Goal: Task Accomplishment & Management: Use online tool/utility

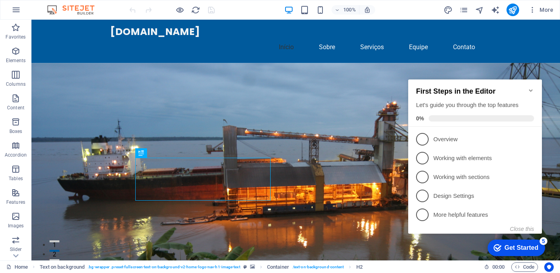
click at [519, 248] on div "Get Started" at bounding box center [521, 247] width 34 height 7
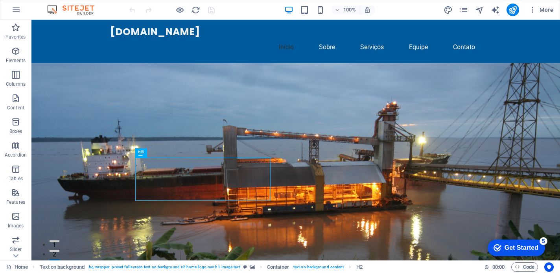
click at [391, 119] on figure at bounding box center [295, 192] width 528 height 259
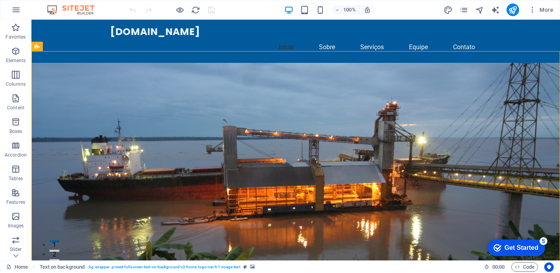
click at [509, 250] on div "Get Started" at bounding box center [521, 247] width 34 height 7
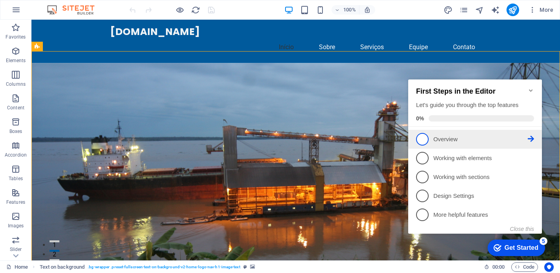
click at [455, 140] on p "Overview - incomplete" at bounding box center [480, 139] width 94 height 8
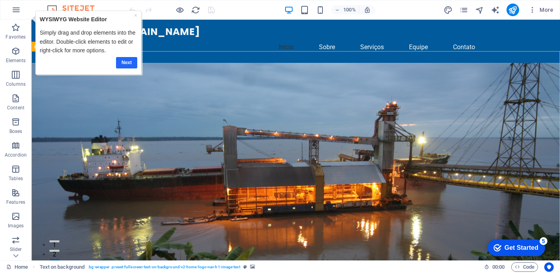
click at [125, 61] on link "Next" at bounding box center [126, 62] width 21 height 11
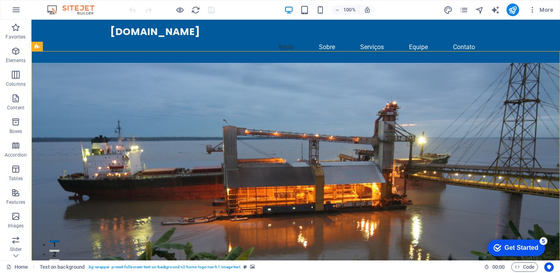
click at [529, 249] on div "Get Started" at bounding box center [521, 247] width 34 height 7
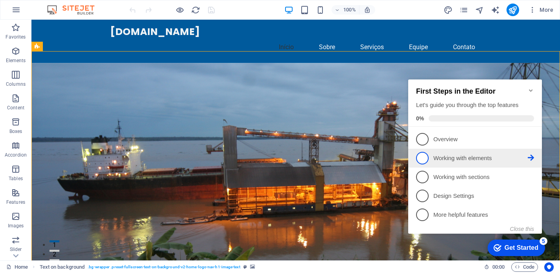
click at [437, 157] on p "Working with elements - incomplete" at bounding box center [480, 158] width 94 height 8
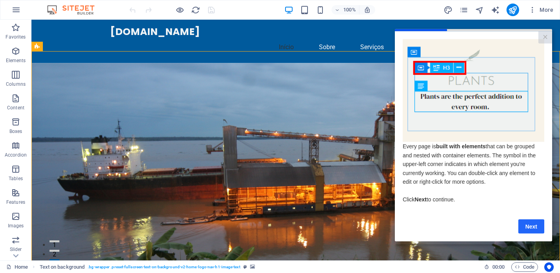
click at [532, 228] on link "Next" at bounding box center [531, 226] width 26 height 14
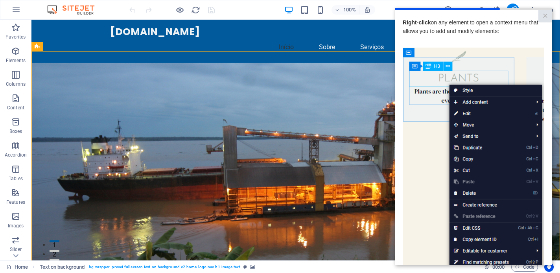
click at [438, 164] on img at bounding box center [472, 159] width 141 height 223
click at [435, 163] on img at bounding box center [472, 159] width 141 height 223
click at [545, 15] on link "×" at bounding box center [545, 16] width 14 height 12
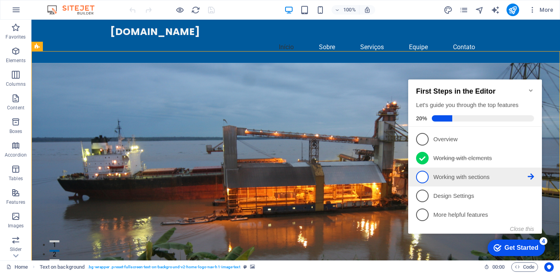
click at [450, 176] on p "Working with sections - incomplete" at bounding box center [480, 177] width 94 height 8
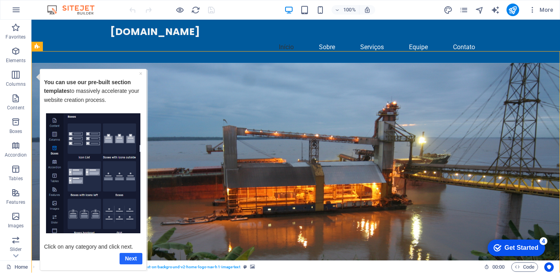
click at [134, 258] on link "Next" at bounding box center [130, 257] width 23 height 11
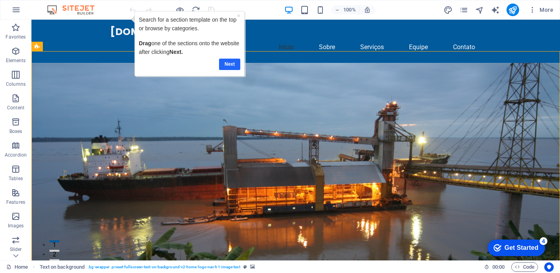
click at [233, 63] on link "Next" at bounding box center [229, 64] width 21 height 11
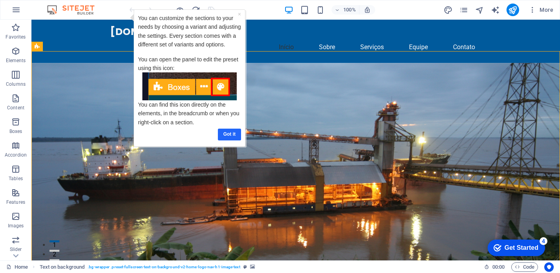
click at [225, 136] on link "Got it" at bounding box center [228, 134] width 23 height 11
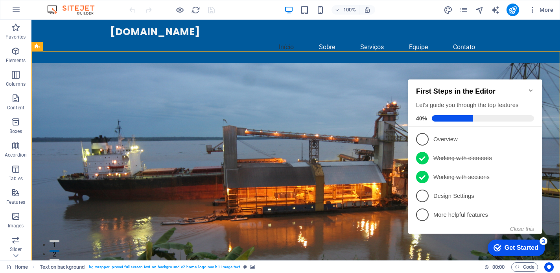
click at [469, 197] on p "Design Settings - incomplete" at bounding box center [480, 196] width 94 height 8
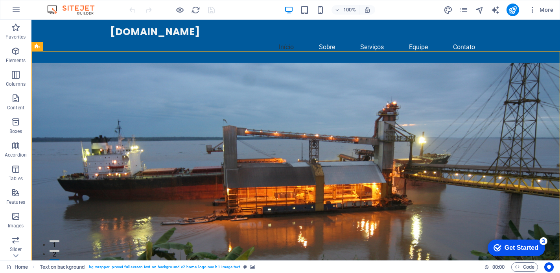
click at [520, 245] on div "Get Started" at bounding box center [521, 247] width 34 height 7
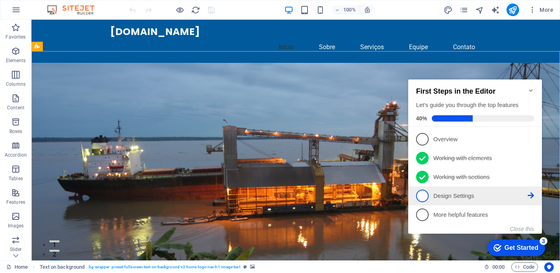
click at [470, 195] on p "Design Settings - incomplete" at bounding box center [480, 196] width 94 height 8
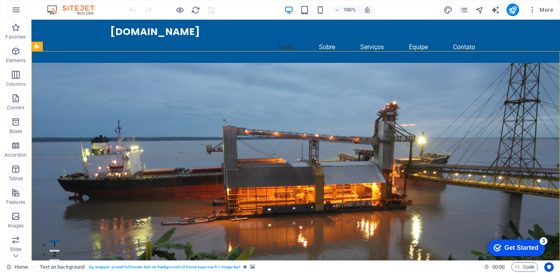
click at [528, 246] on div "Get Started" at bounding box center [521, 247] width 34 height 7
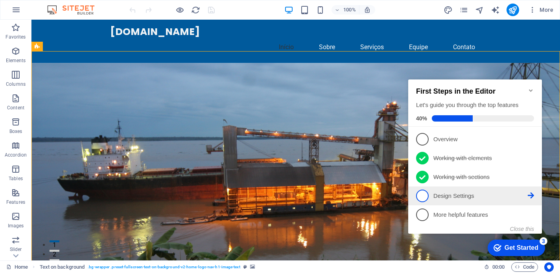
click at [529, 193] on icon at bounding box center [530, 195] width 6 height 6
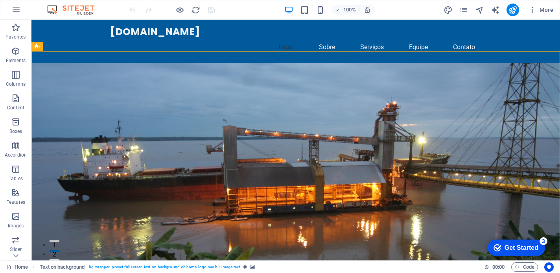
click at [526, 249] on div "Get Started" at bounding box center [521, 247] width 34 height 7
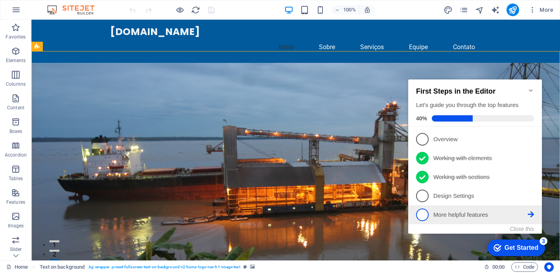
click at [456, 214] on p "More helpful features - incomplete" at bounding box center [480, 215] width 94 height 8
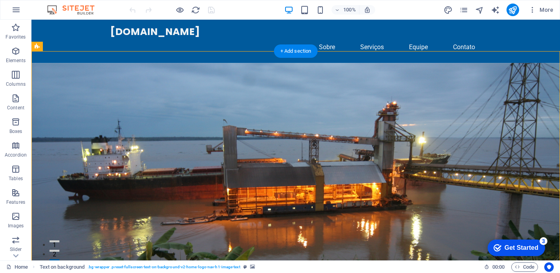
click at [434, 211] on figure at bounding box center [295, 192] width 528 height 259
click at [63, 122] on figure at bounding box center [295, 192] width 528 height 259
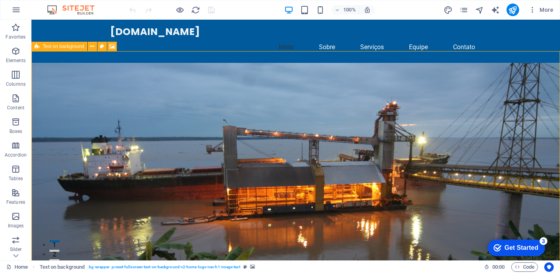
click at [35, 48] on icon at bounding box center [37, 46] width 5 height 9
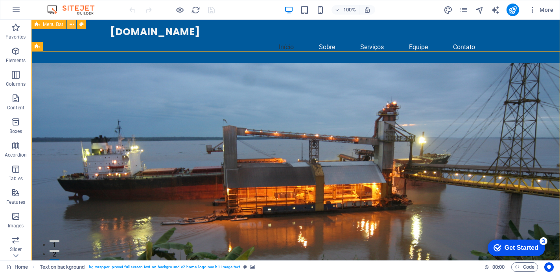
click at [72, 26] on icon at bounding box center [72, 24] width 4 height 8
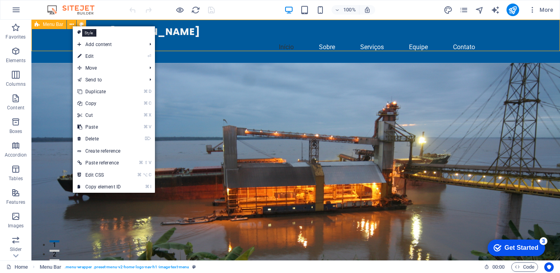
click at [81, 22] on icon at bounding box center [81, 24] width 4 height 8
select select "rem"
select select "preset-menu-v2-home-logo-nav-h1-image-text-menu"
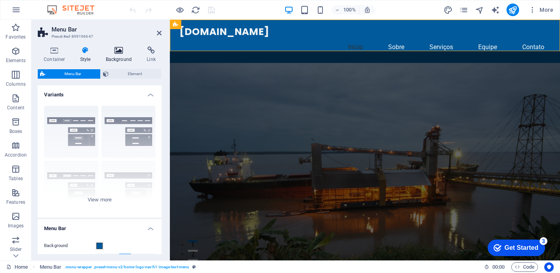
click at [119, 51] on icon at bounding box center [119, 50] width 38 height 8
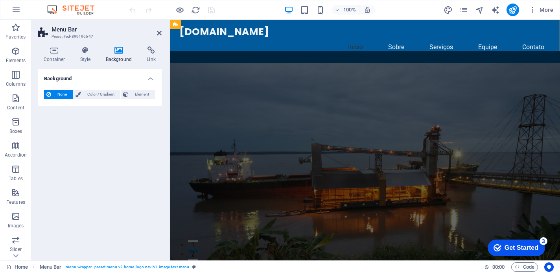
click at [397, 137] on figure at bounding box center [365, 192] width 390 height 259
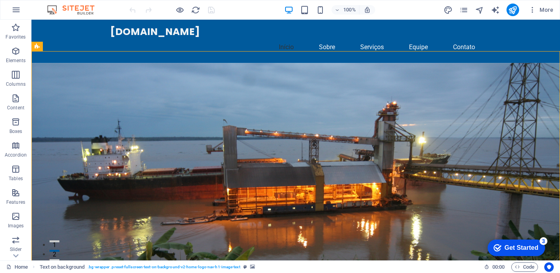
click at [396, 134] on figure at bounding box center [295, 192] width 528 height 259
click at [432, 231] on figure at bounding box center [295, 192] width 528 height 259
click at [81, 25] on icon at bounding box center [81, 24] width 4 height 8
select select "rem"
select select "preset-menu-v2-home-logo-nav-h1-image-text-menu"
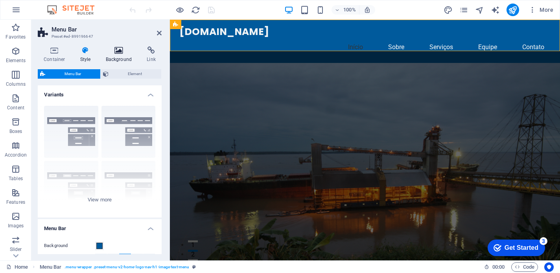
click at [118, 50] on icon at bounding box center [119, 50] width 38 height 8
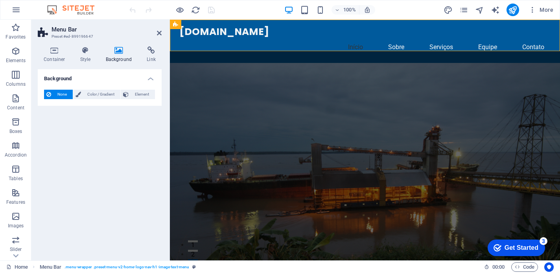
click at [408, 125] on figure at bounding box center [365, 192] width 390 height 259
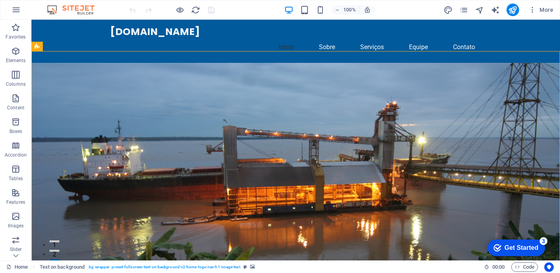
click at [408, 125] on figure at bounding box center [295, 192] width 528 height 259
click at [83, 23] on icon at bounding box center [81, 24] width 4 height 8
select select "rem"
select select "preset-menu-v2-home-logo-nav-h1-image-text-menu"
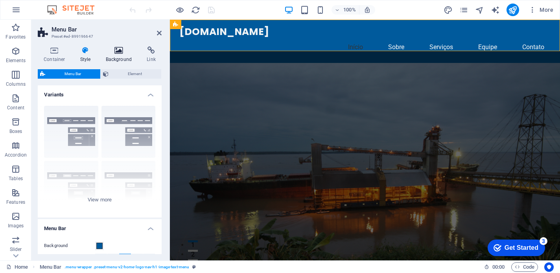
click at [118, 51] on icon at bounding box center [119, 50] width 38 height 8
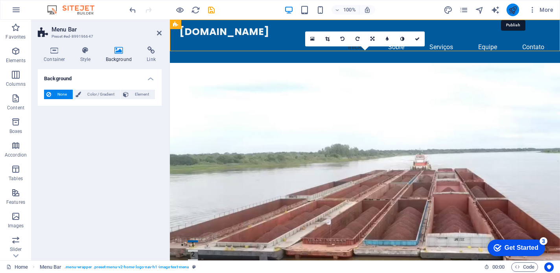
click at [513, 8] on icon "publish" at bounding box center [512, 10] width 9 height 9
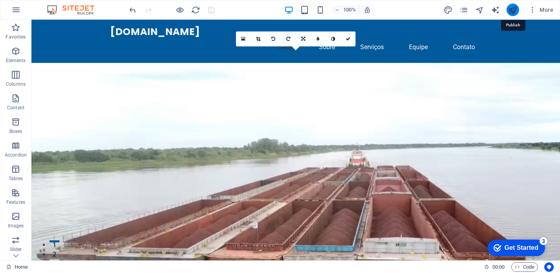
click at [513, 10] on icon "publish" at bounding box center [512, 10] width 9 height 9
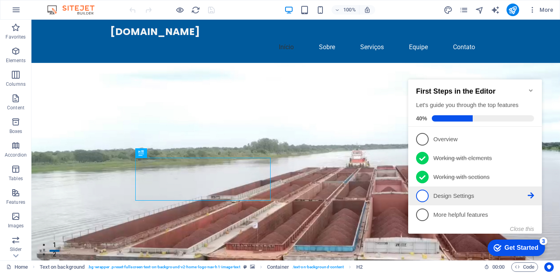
click at [440, 196] on p "Design Settings - incomplete" at bounding box center [480, 196] width 94 height 8
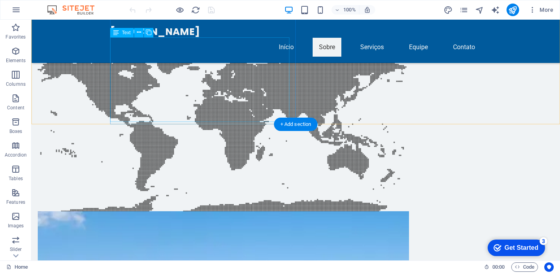
scroll to position [522, 0]
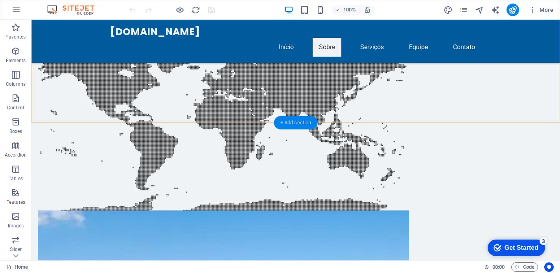
click at [303, 123] on div "+ Add section" at bounding box center [296, 122] width 44 height 13
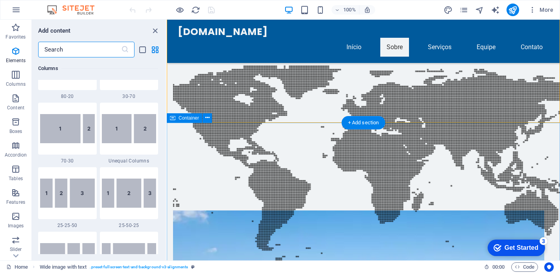
scroll to position [1375, 0]
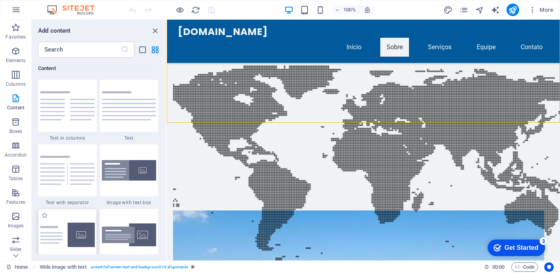
click at [75, 232] on img at bounding box center [67, 234] width 55 height 24
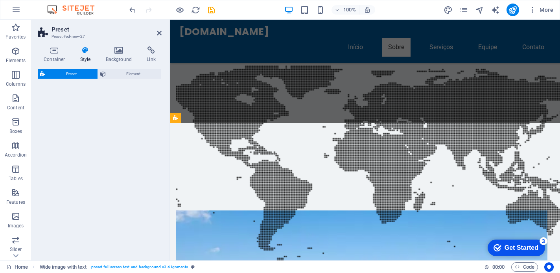
select select "rem"
select select "px"
select select "preset-text-with-image-v4-default"
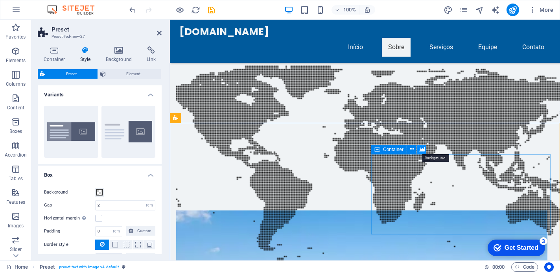
click at [421, 149] on icon at bounding box center [422, 149] width 6 height 8
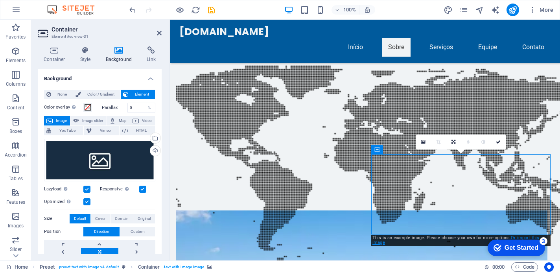
click at [382, 243] on link "Or import this image" at bounding box center [455, 240] width 167 height 10
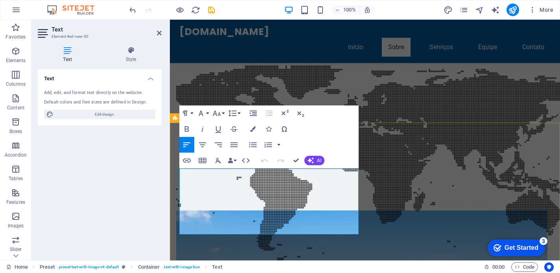
drag, startPoint x: 305, startPoint y: 230, endPoint x: 186, endPoint y: 165, distance: 135.1
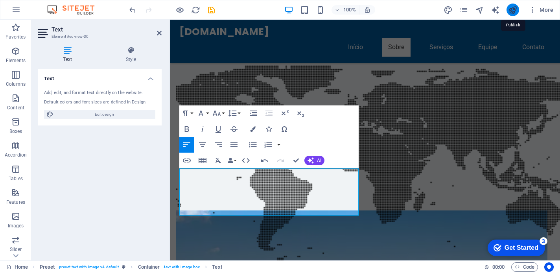
click at [513, 8] on icon "publish" at bounding box center [512, 10] width 9 height 9
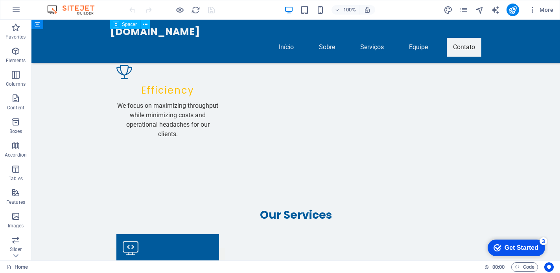
scroll to position [1905, 0]
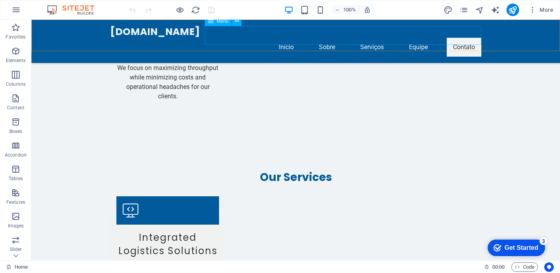
click at [290, 39] on nav "Início Sobre Serviços Equipe Contato" at bounding box center [295, 47] width 371 height 19
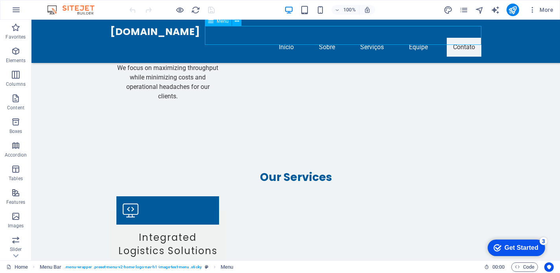
click at [288, 38] on nav "Início Sobre Serviços Equipe Contato" at bounding box center [295, 47] width 371 height 19
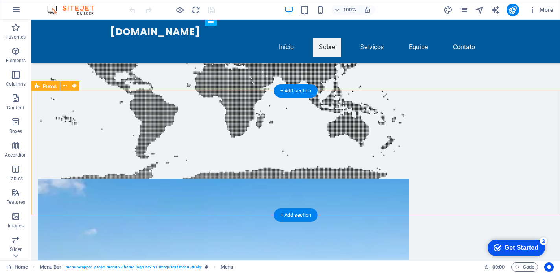
scroll to position [553, 0]
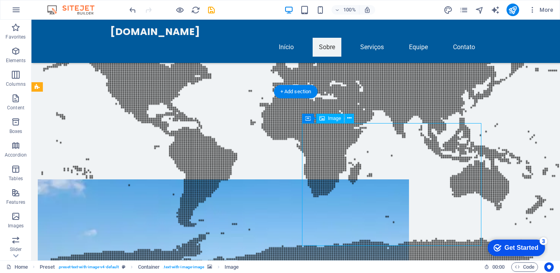
click at [349, 119] on icon at bounding box center [349, 118] width 4 height 8
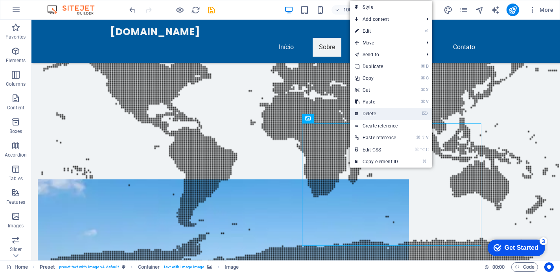
click at [371, 112] on link "⌦ Delete" at bounding box center [376, 114] width 53 height 12
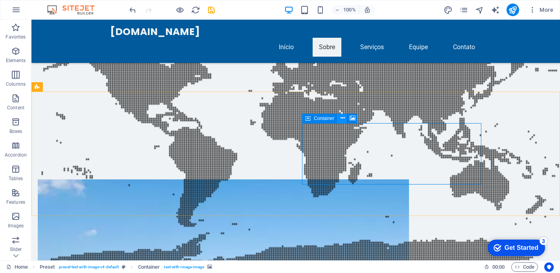
click at [344, 119] on icon at bounding box center [342, 118] width 4 height 8
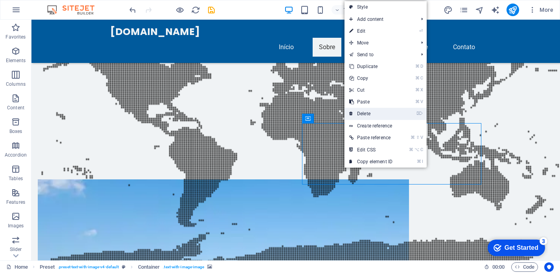
click at [372, 112] on link "⌦ Delete" at bounding box center [370, 114] width 53 height 12
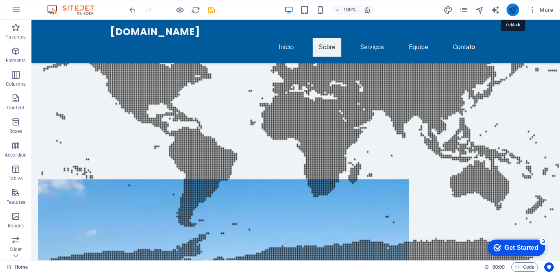
click at [512, 9] on icon "publish" at bounding box center [512, 10] width 9 height 9
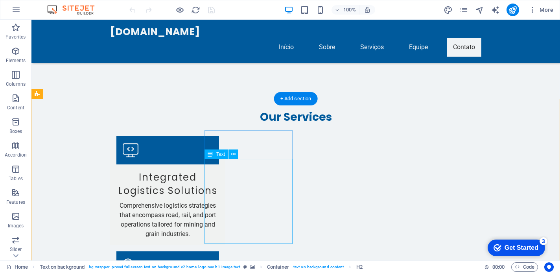
scroll to position [1910, 0]
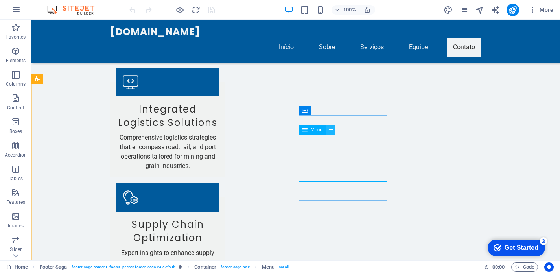
click at [333, 130] on button at bounding box center [330, 129] width 9 height 9
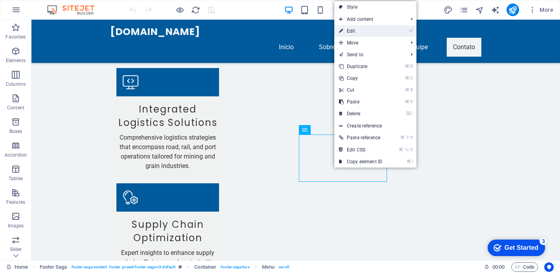
click at [365, 32] on link "⏎ Edit" at bounding box center [360, 31] width 53 height 12
select select
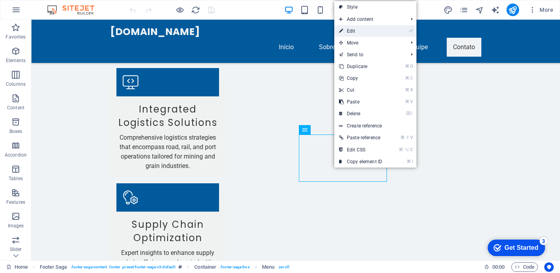
select select
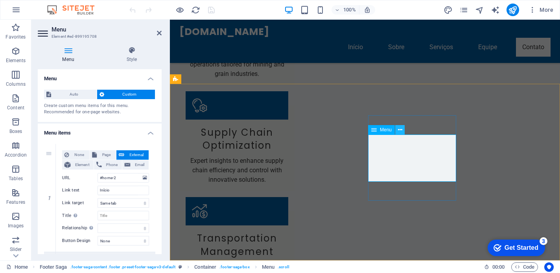
click at [401, 128] on icon at bounding box center [400, 130] width 4 height 8
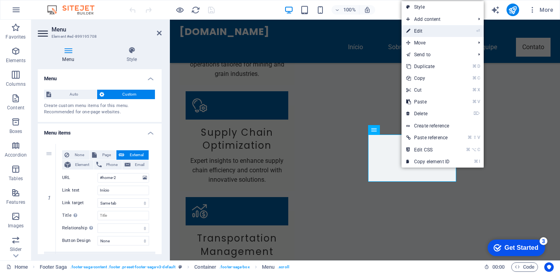
click at [466, 31] on li "⏎ Edit" at bounding box center [442, 31] width 82 height 12
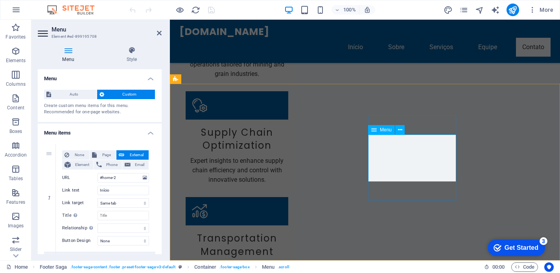
click at [374, 131] on icon at bounding box center [374, 129] width 6 height 9
click at [399, 130] on icon at bounding box center [400, 130] width 4 height 8
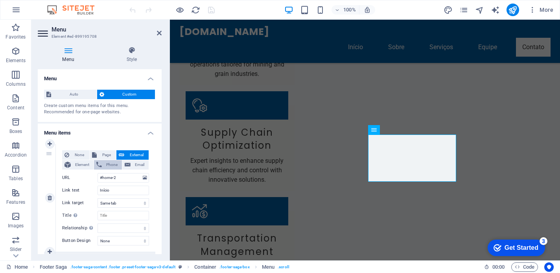
click at [113, 165] on span "Phone" at bounding box center [111, 164] width 15 height 9
select select
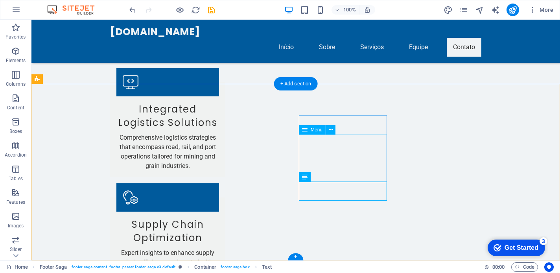
select select
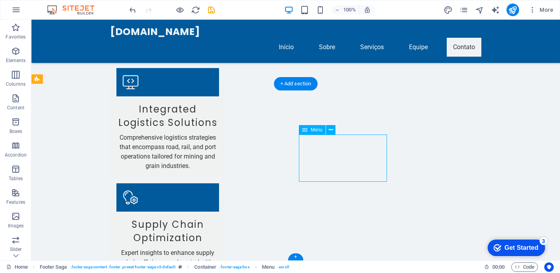
select select
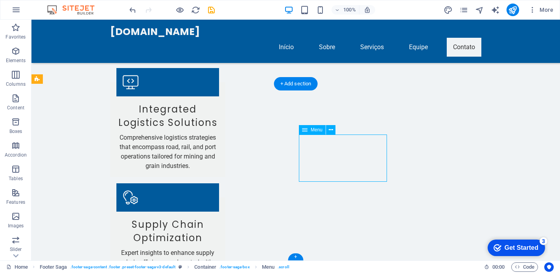
select select
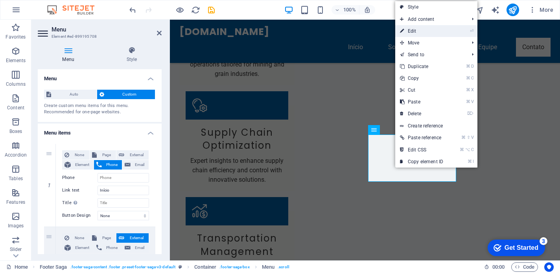
click at [433, 30] on link "⏎ Edit" at bounding box center [421, 31] width 53 height 12
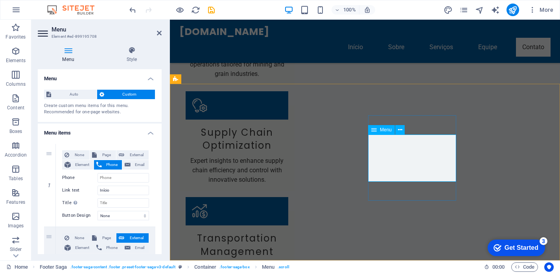
click at [375, 132] on icon at bounding box center [374, 129] width 6 height 9
click at [376, 130] on icon at bounding box center [374, 129] width 6 height 9
click at [401, 130] on icon at bounding box center [400, 130] width 4 height 8
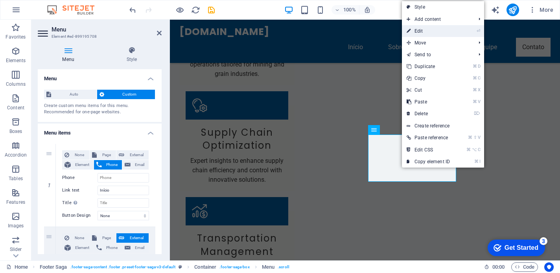
click at [441, 31] on link "⏎ Edit" at bounding box center [428, 31] width 53 height 12
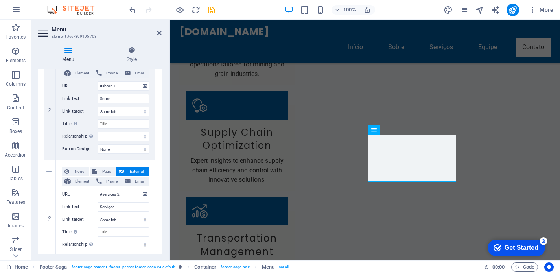
scroll to position [0, 0]
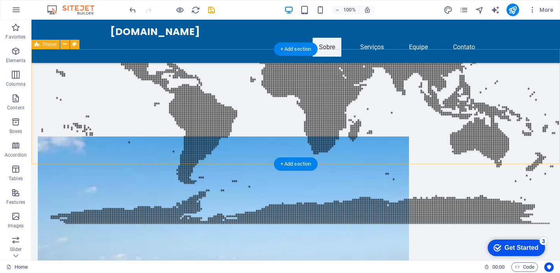
scroll to position [596, 0]
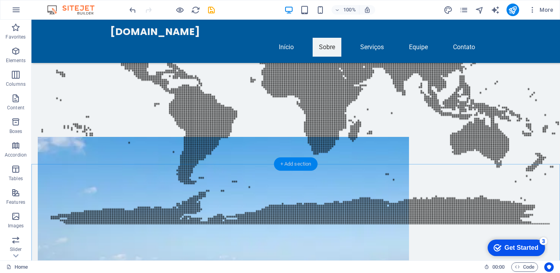
click at [293, 166] on div "+ Add section" at bounding box center [296, 163] width 44 height 13
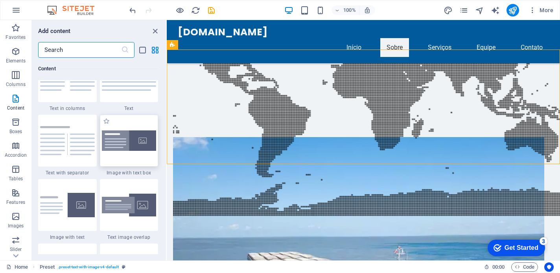
scroll to position [1406, 0]
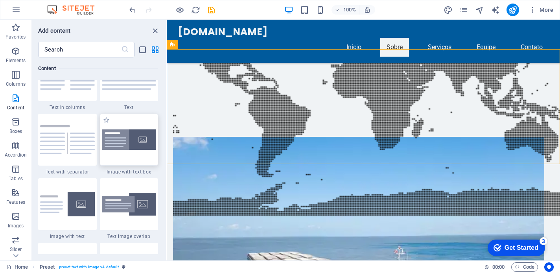
click at [128, 139] on img at bounding box center [129, 139] width 55 height 21
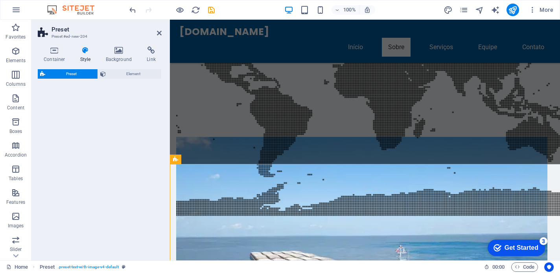
select select "rem"
select select "px"
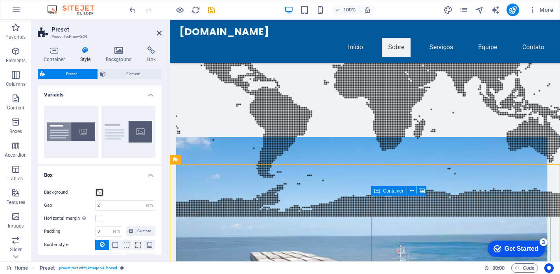
click at [421, 191] on icon at bounding box center [422, 191] width 6 height 8
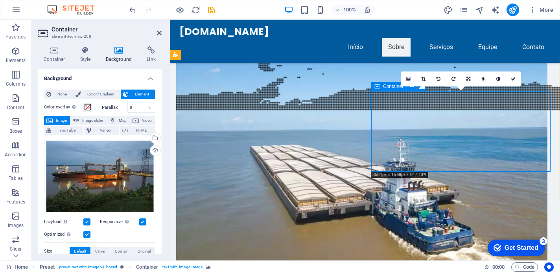
scroll to position [700, 0]
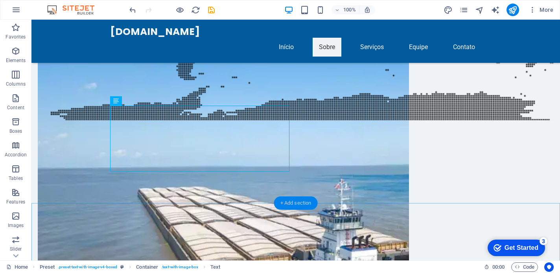
click at [292, 204] on div "+ Add section" at bounding box center [296, 203] width 44 height 13
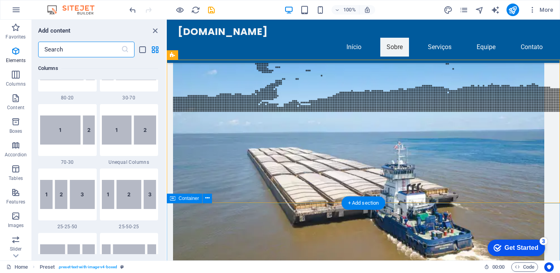
scroll to position [1375, 0]
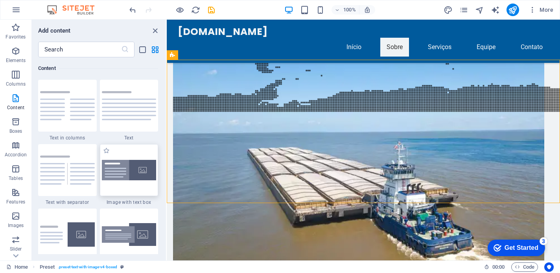
click at [114, 174] on img at bounding box center [129, 170] width 55 height 21
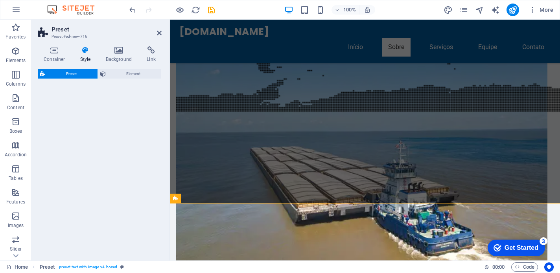
select select "rem"
select select "px"
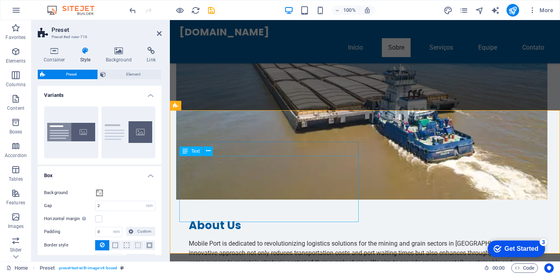
scroll to position [793, 0]
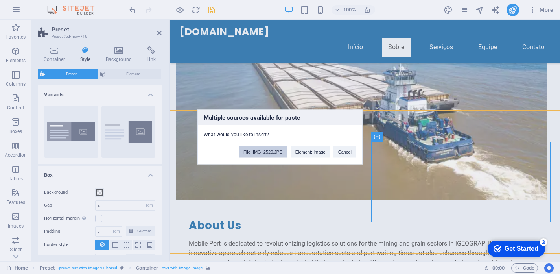
click at [274, 149] on button "File: IMG_2520.JPG" at bounding box center [263, 152] width 49 height 12
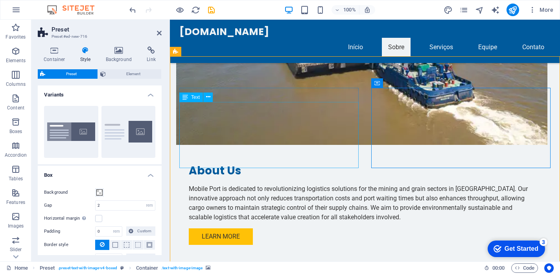
scroll to position [848, 0]
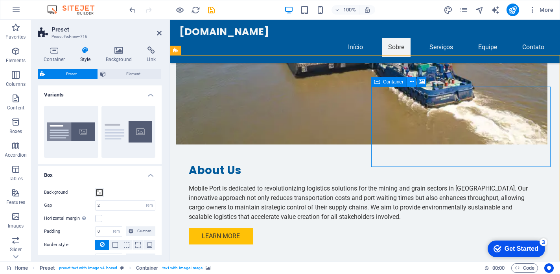
click at [414, 82] on button at bounding box center [411, 81] width 9 height 9
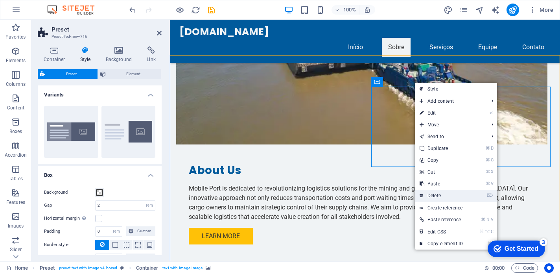
drag, startPoint x: 456, startPoint y: 192, endPoint x: 280, endPoint y: 168, distance: 177.3
click at [456, 192] on link "⌦ Delete" at bounding box center [441, 195] width 53 height 12
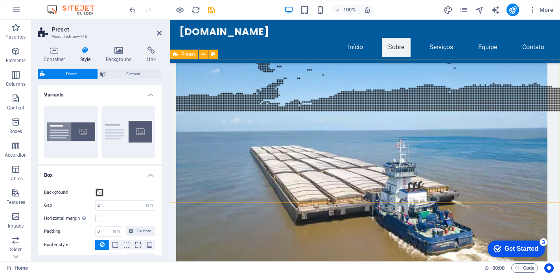
scroll to position [701, 0]
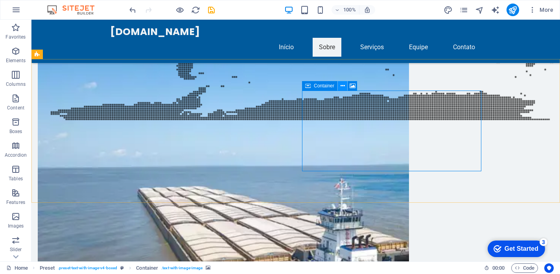
click at [342, 86] on icon at bounding box center [342, 86] width 4 height 8
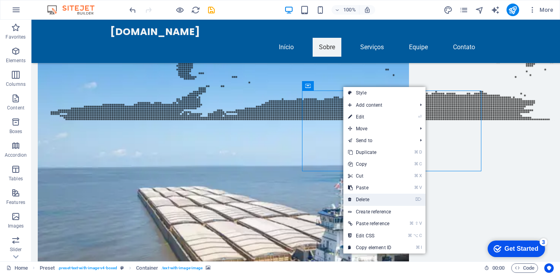
click at [367, 198] on link "⌦ Delete" at bounding box center [369, 199] width 53 height 12
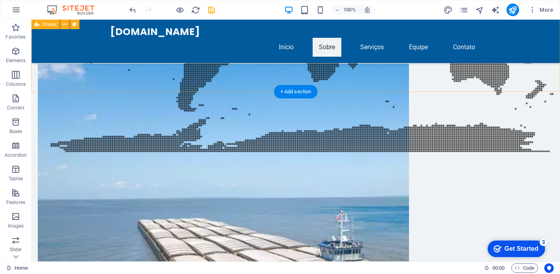
scroll to position [669, 0]
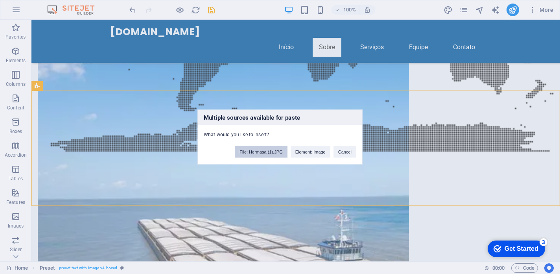
click at [251, 152] on button "File: Hermasa (1).JPG" at bounding box center [261, 152] width 52 height 12
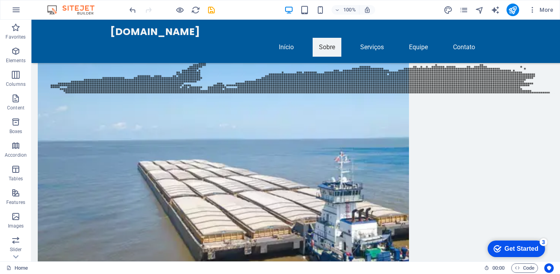
scroll to position [724, 0]
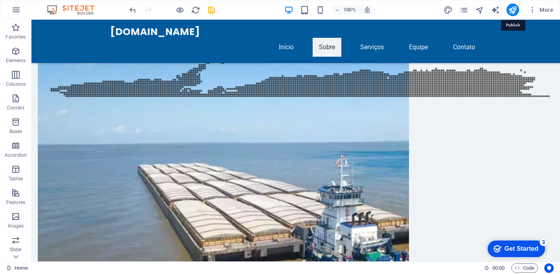
drag, startPoint x: 514, startPoint y: 7, endPoint x: 513, endPoint y: 2, distance: 5.7
click at [514, 6] on icon "publish" at bounding box center [512, 10] width 9 height 9
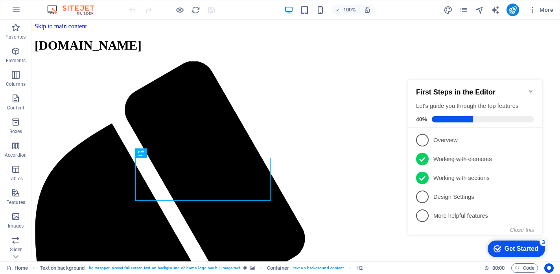
click at [528, 88] on icon "Minimize checklist" at bounding box center [530, 91] width 6 height 6
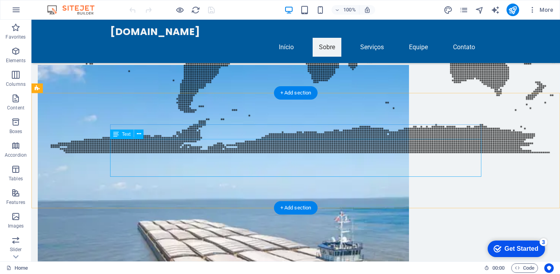
scroll to position [667, 0]
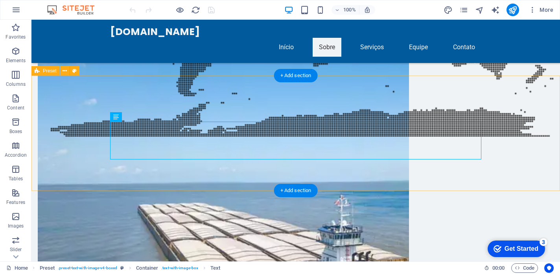
scroll to position [684, 0]
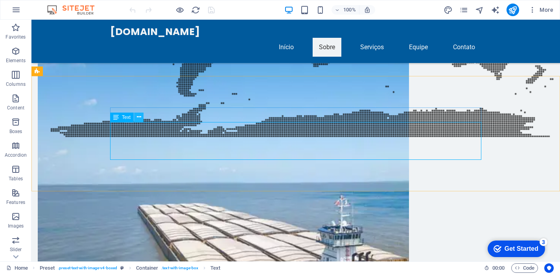
click at [141, 116] on button at bounding box center [138, 116] width 9 height 9
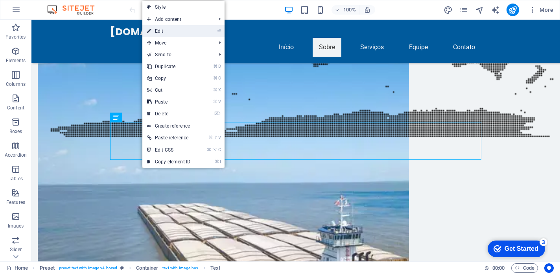
click at [168, 31] on link "⏎ Edit" at bounding box center [168, 31] width 53 height 12
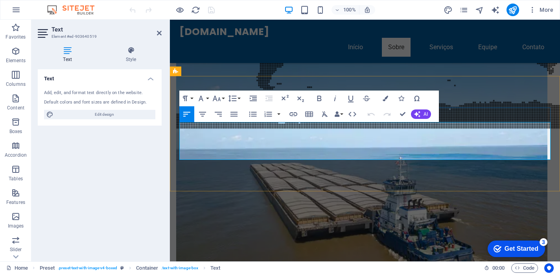
drag, startPoint x: 279, startPoint y: 154, endPoint x: 179, endPoint y: 129, distance: 103.3
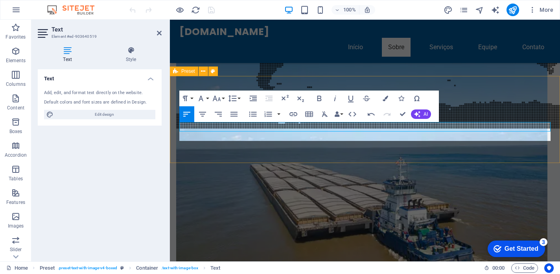
scroll to position [937, 3]
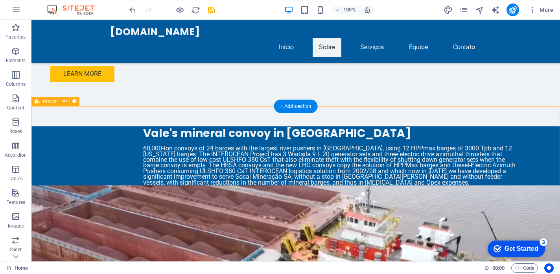
scroll to position [1102, 0]
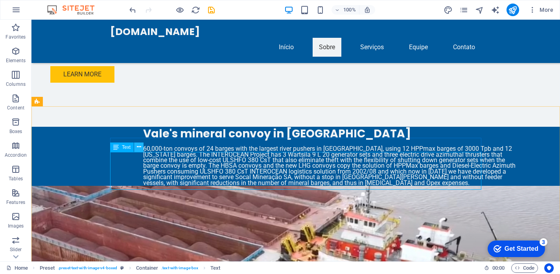
click at [138, 146] on icon at bounding box center [139, 147] width 4 height 8
click at [139, 145] on icon at bounding box center [139, 147] width 4 height 8
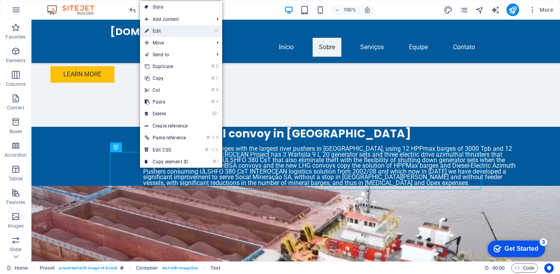
click at [156, 32] on link "⏎ Edit" at bounding box center [166, 31] width 53 height 12
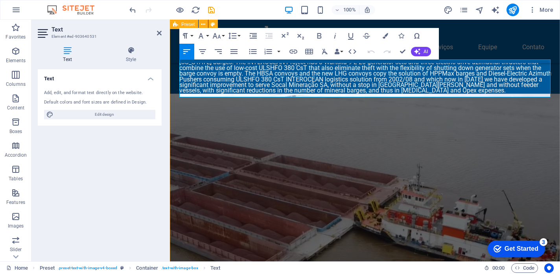
drag, startPoint x: 260, startPoint y: 91, endPoint x: 178, endPoint y: 65, distance: 86.3
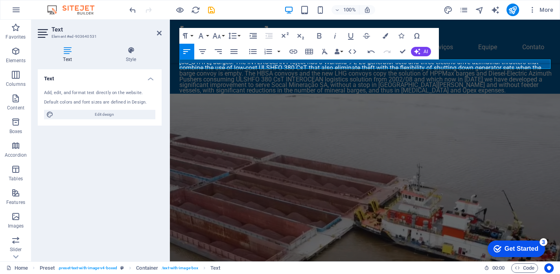
scroll to position [0, 3]
click at [514, 9] on icon "publish" at bounding box center [512, 10] width 9 height 9
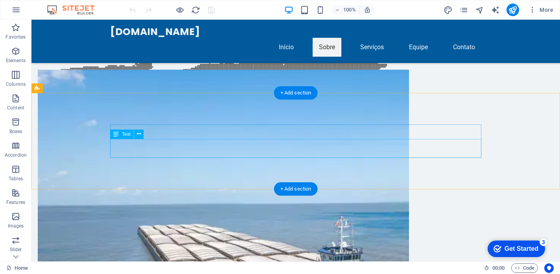
scroll to position [666, 0]
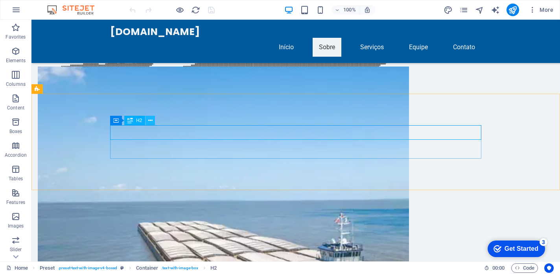
click at [150, 118] on icon at bounding box center [150, 120] width 4 height 8
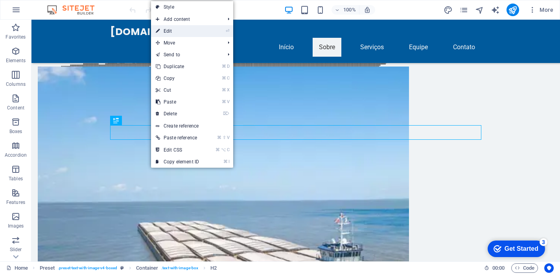
click at [173, 33] on link "⏎ Edit" at bounding box center [177, 31] width 53 height 12
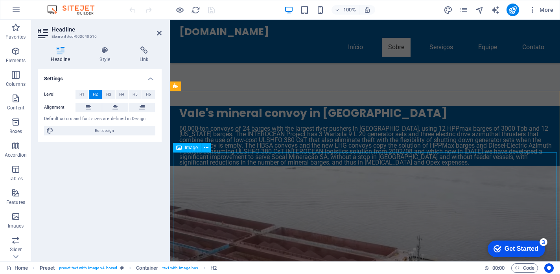
scroll to position [1034, 0]
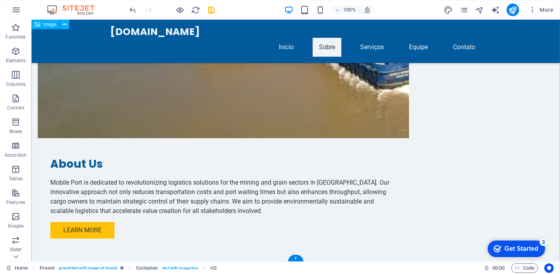
scroll to position [1106, 0]
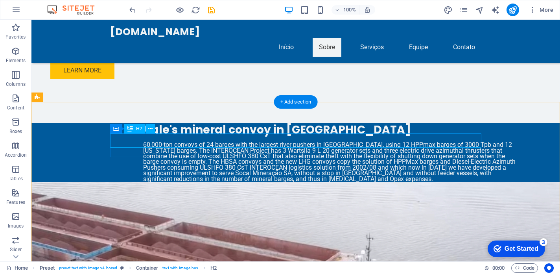
click at [151, 127] on icon at bounding box center [150, 129] width 4 height 8
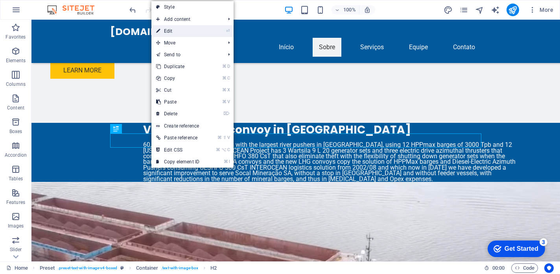
click at [167, 30] on link "⏎ Edit" at bounding box center [177, 31] width 53 height 12
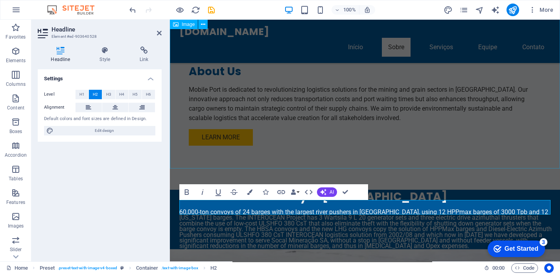
scroll to position [946, 0]
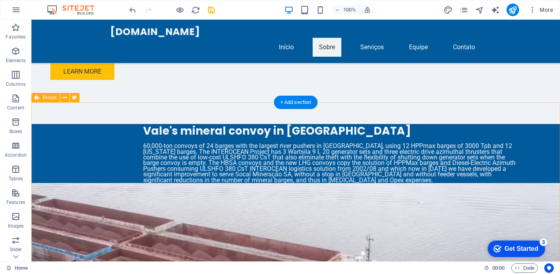
scroll to position [1097, 0]
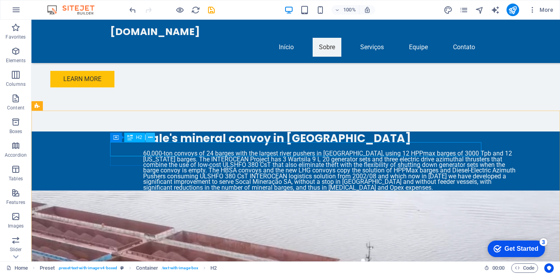
click at [150, 139] on icon at bounding box center [150, 137] width 4 height 8
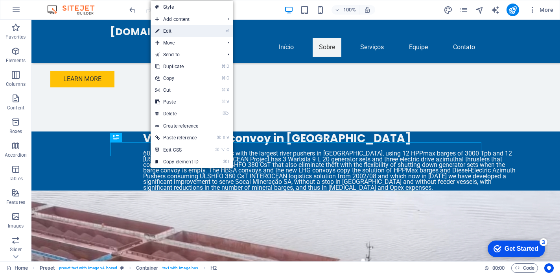
click at [165, 33] on link "⏎ Edit" at bounding box center [177, 31] width 53 height 12
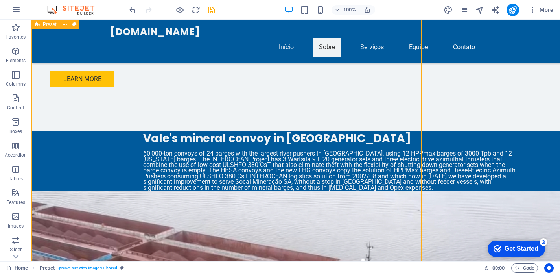
scroll to position [1190, 0]
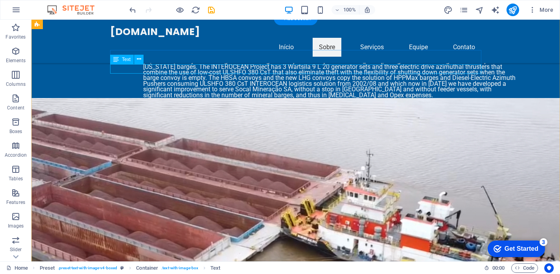
click at [151, 46] on div "mobileport.com.br Início Sobre Serviços Equipe Contato" at bounding box center [295, 41] width 528 height 43
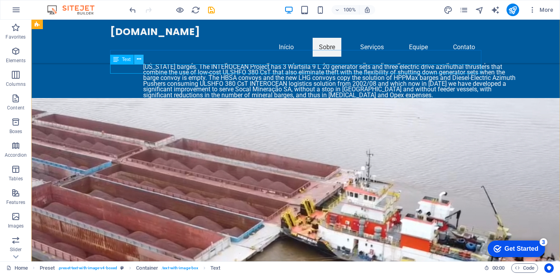
click at [140, 59] on icon at bounding box center [139, 59] width 4 height 8
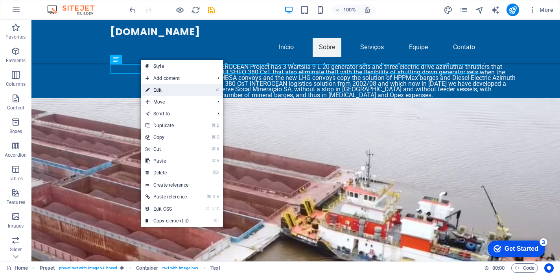
click at [164, 89] on link "⏎ Edit" at bounding box center [167, 90] width 53 height 12
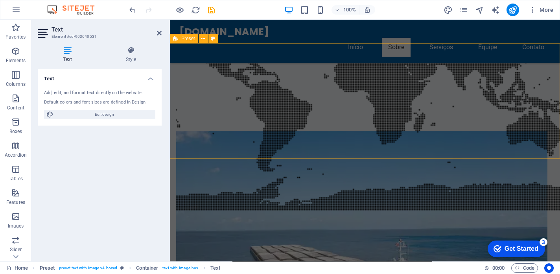
scroll to position [601, 0]
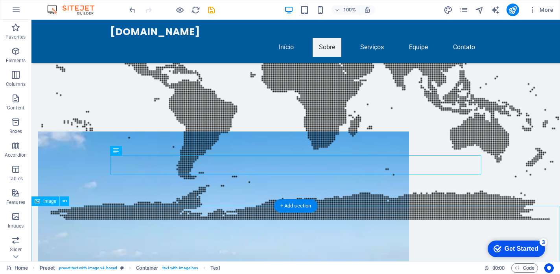
scroll to position [674, 0]
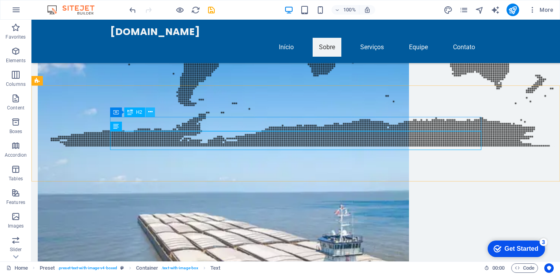
click at [147, 113] on button at bounding box center [149, 111] width 9 height 9
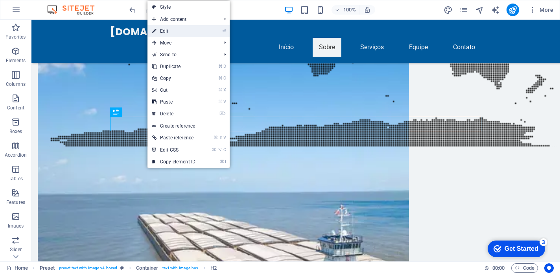
click at [209, 34] on li "⏎ Edit" at bounding box center [188, 31] width 82 height 12
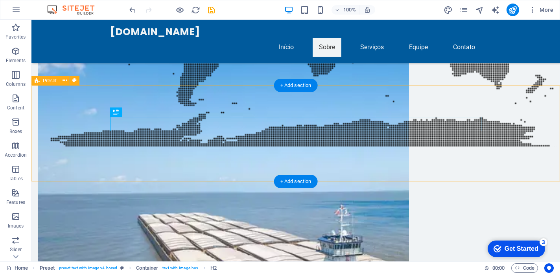
drag, startPoint x: 261, startPoint y: 153, endPoint x: 253, endPoint y: 152, distance: 8.3
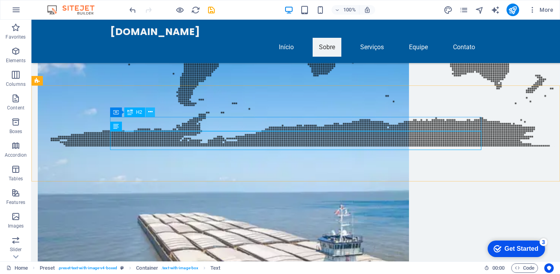
click at [149, 112] on icon at bounding box center [150, 112] width 4 height 8
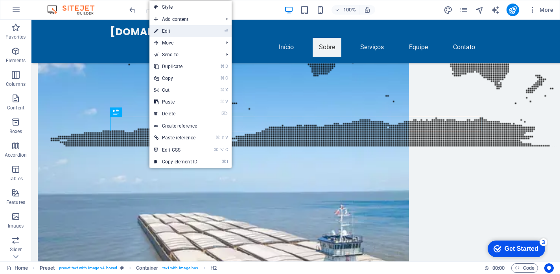
click at [176, 35] on link "⏎ Edit" at bounding box center [175, 31] width 53 height 12
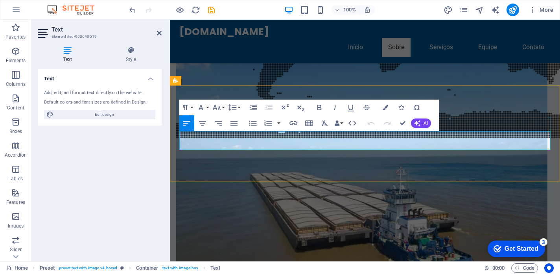
drag, startPoint x: 300, startPoint y: 135, endPoint x: 178, endPoint y: 132, distance: 122.3
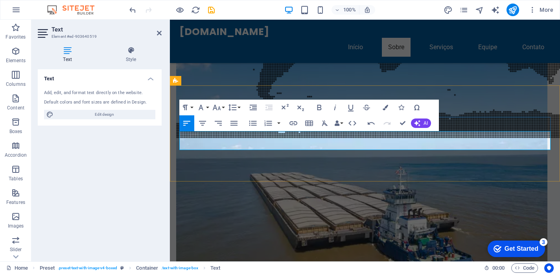
click at [510, 9] on icon "publish" at bounding box center [512, 10] width 9 height 9
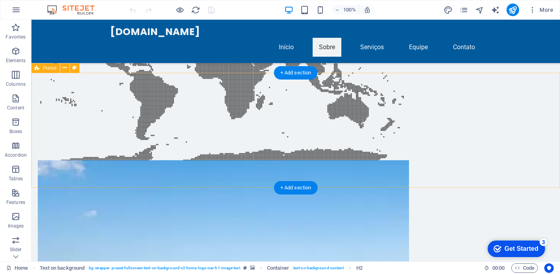
scroll to position [575, 0]
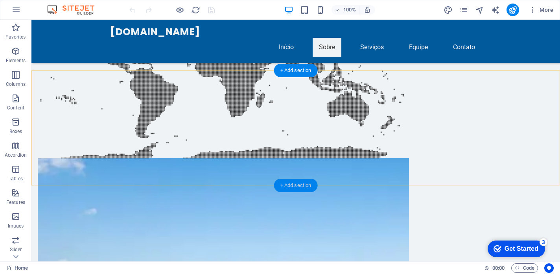
click at [297, 187] on div "+ Add section" at bounding box center [296, 184] width 44 height 13
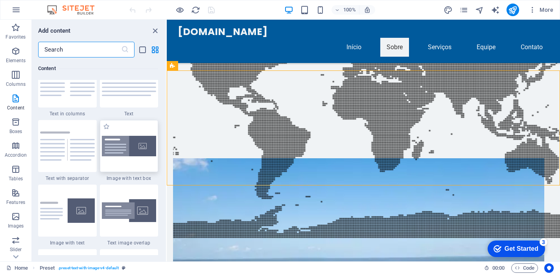
scroll to position [1401, 0]
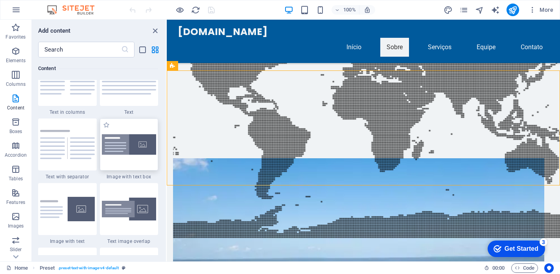
click at [131, 156] on div at bounding box center [129, 144] width 59 height 52
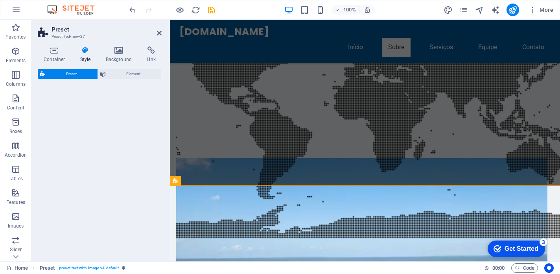
select select "rem"
select select "px"
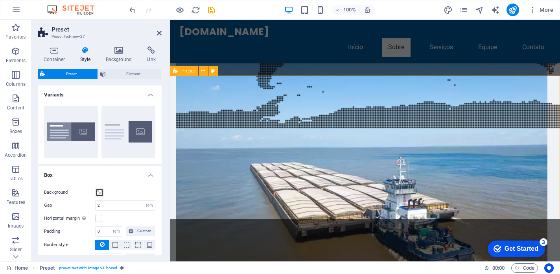
scroll to position [682, 0]
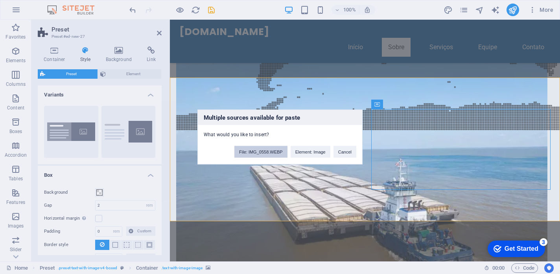
click at [272, 152] on button "File: IMG_0558.WEBP" at bounding box center [260, 152] width 53 height 12
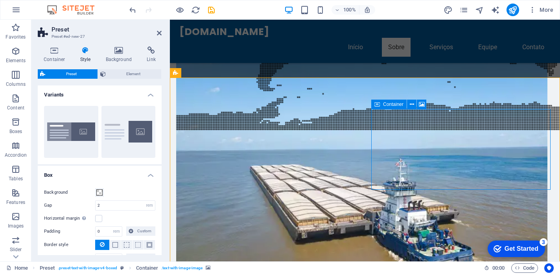
click at [416, 104] on icon at bounding box center [418, 104] width 4 height 8
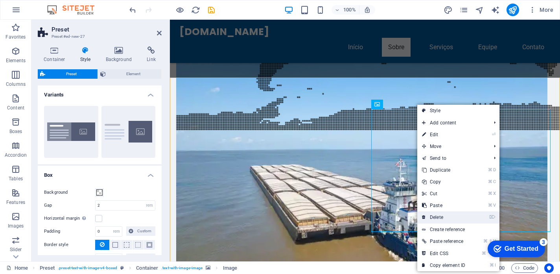
click at [445, 217] on link "⌦ Delete" at bounding box center [443, 217] width 53 height 12
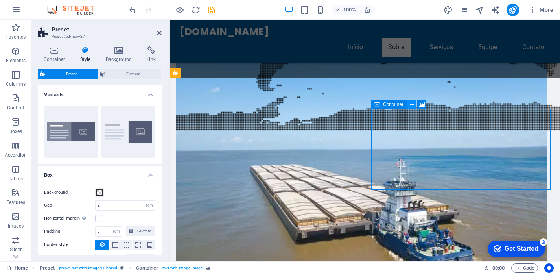
click at [413, 105] on icon at bounding box center [412, 104] width 4 height 8
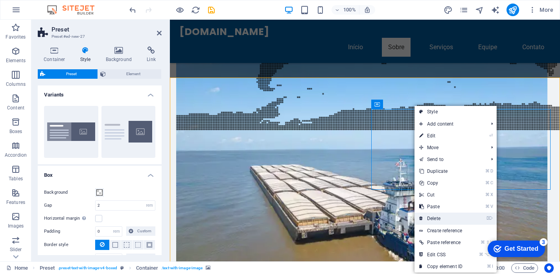
click at [449, 215] on link "⌦ Delete" at bounding box center [440, 218] width 53 height 12
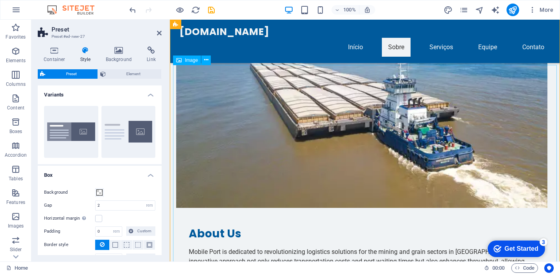
scroll to position [784, 0]
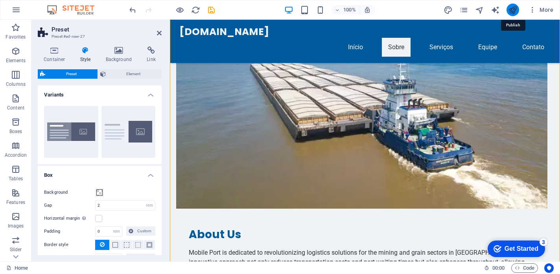
click at [515, 8] on icon "publish" at bounding box center [512, 10] width 9 height 9
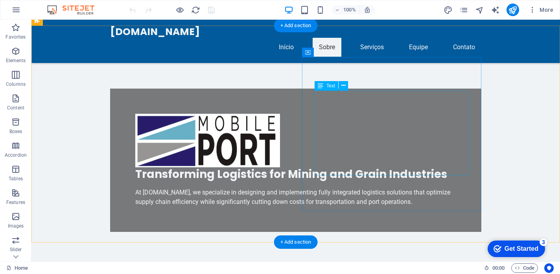
scroll to position [285, 0]
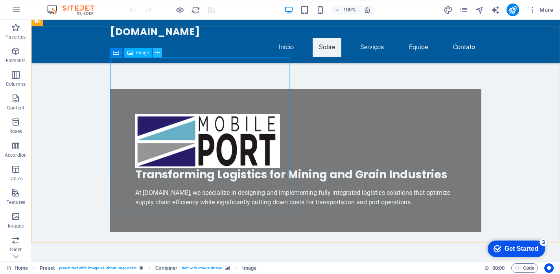
click at [158, 52] on icon at bounding box center [157, 53] width 4 height 8
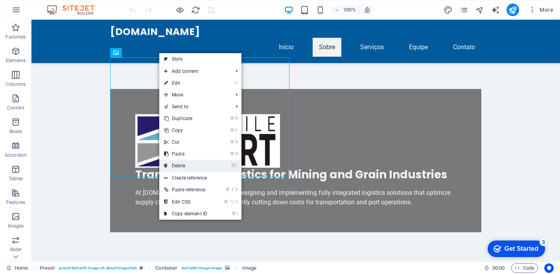
click at [181, 167] on link "⌦ Delete" at bounding box center [185, 166] width 53 height 12
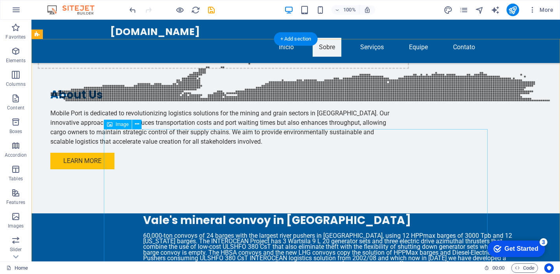
scroll to position [718, 0]
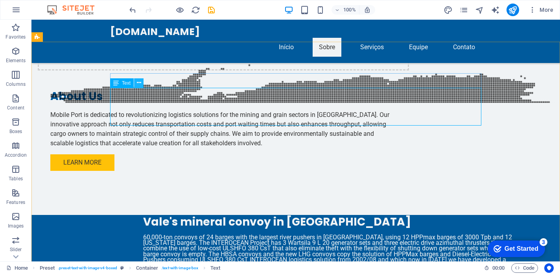
click at [139, 82] on icon at bounding box center [139, 83] width 4 height 8
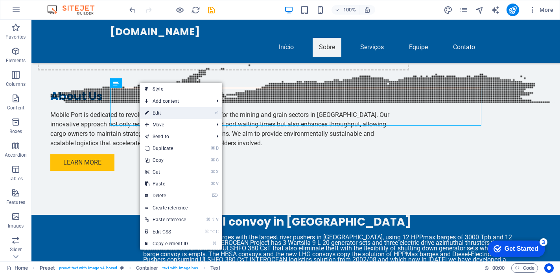
click at [158, 112] on link "⏎ Edit" at bounding box center [166, 113] width 53 height 12
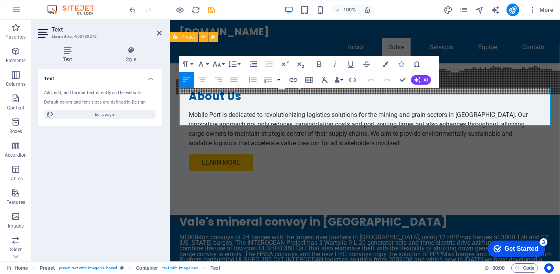
drag, startPoint x: 249, startPoint y: 123, endPoint x: 176, endPoint y: 90, distance: 80.1
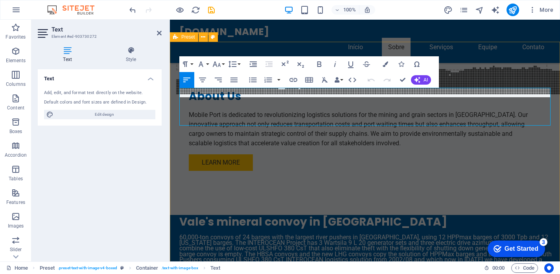
scroll to position [92, 3]
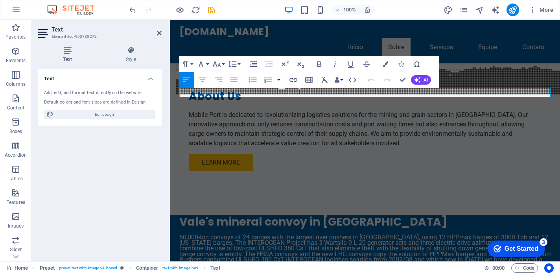
click at [113, 92] on div "Add, edit, and format text directly on the website." at bounding box center [99, 93] width 111 height 7
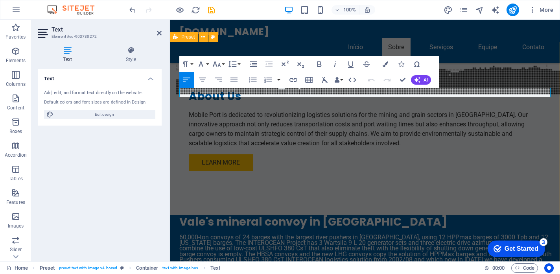
drag, startPoint x: 285, startPoint y: 95, endPoint x: 173, endPoint y: 86, distance: 112.3
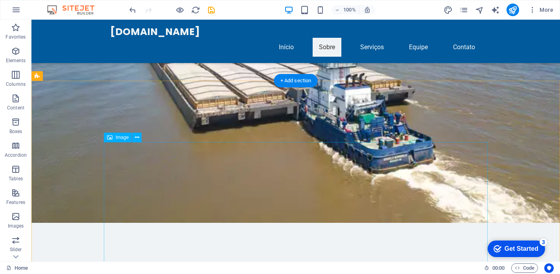
scroll to position [1460, 0]
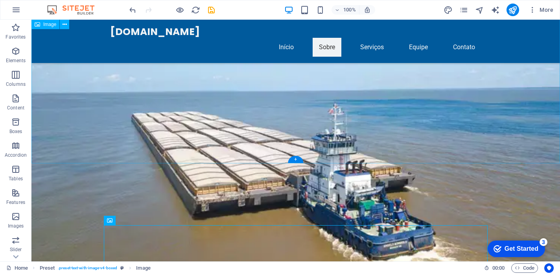
scroll to position [1378, 0]
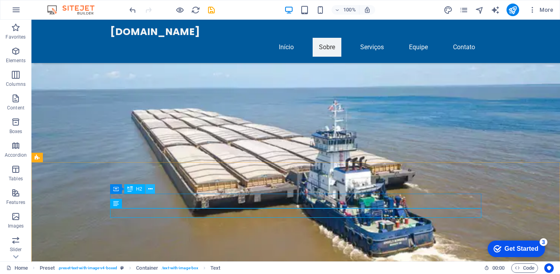
click at [152, 189] on icon at bounding box center [150, 189] width 4 height 8
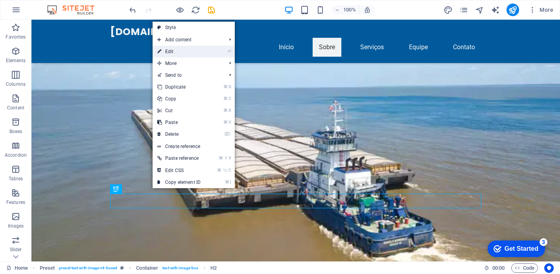
click at [177, 51] on link "⏎ Edit" at bounding box center [178, 52] width 53 height 12
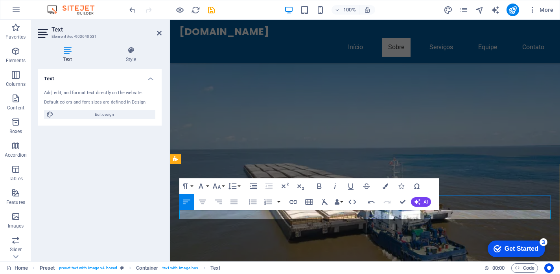
scroll to position [1284, 0]
click at [510, 12] on icon "publish" at bounding box center [512, 10] width 9 height 9
